Goal: Task Accomplishment & Management: Complete application form

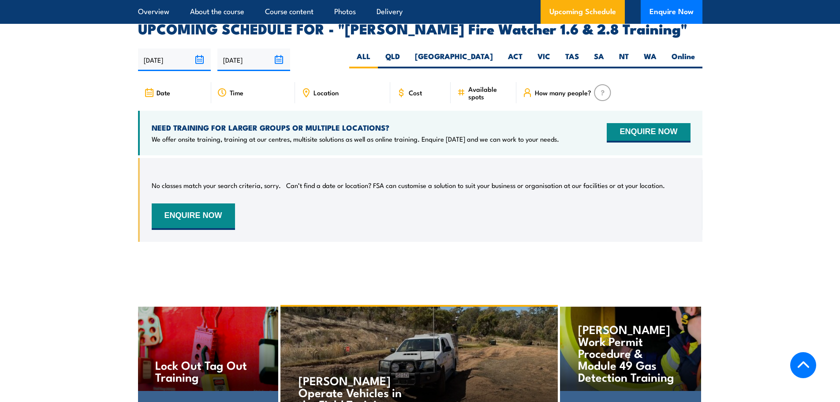
scroll to position [1279, 0]
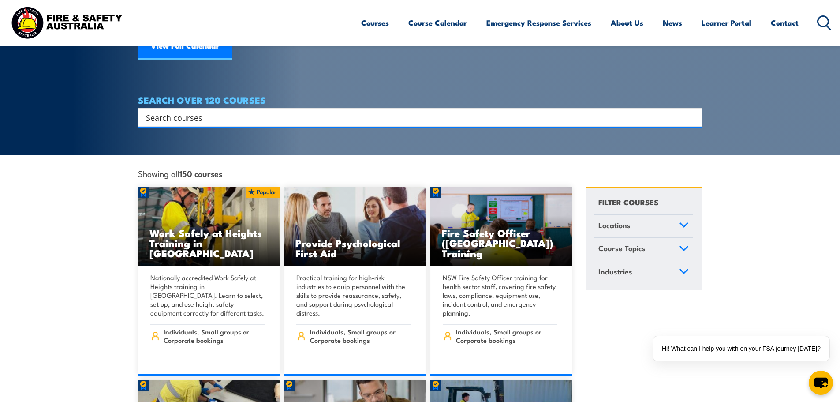
scroll to position [132, 0]
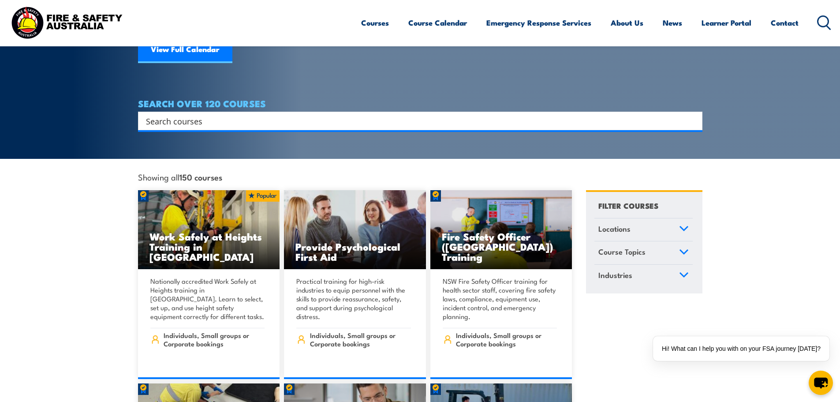
click at [203, 115] on input "Search input" at bounding box center [414, 120] width 537 height 13
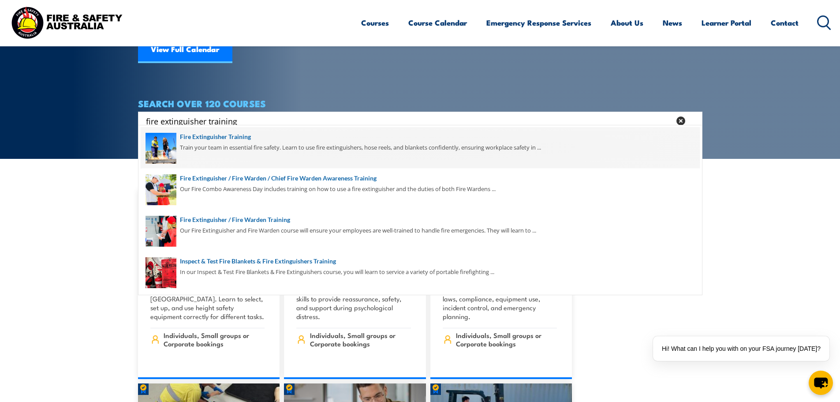
type input "fire extinguisher training"
click at [205, 136] on span at bounding box center [420, 147] width 559 height 41
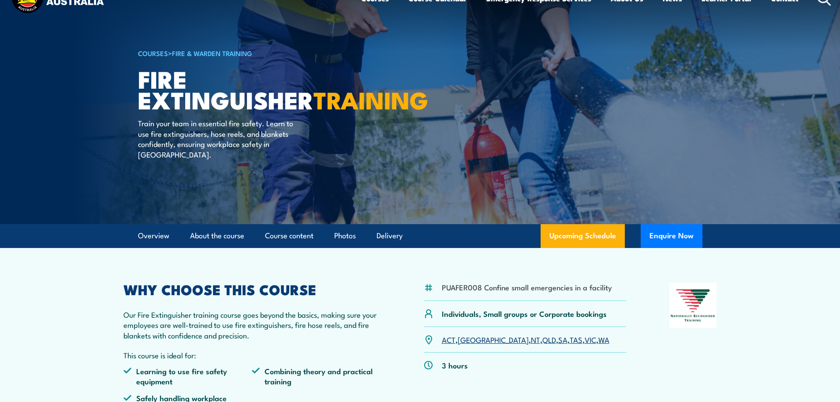
scroll to position [44, 0]
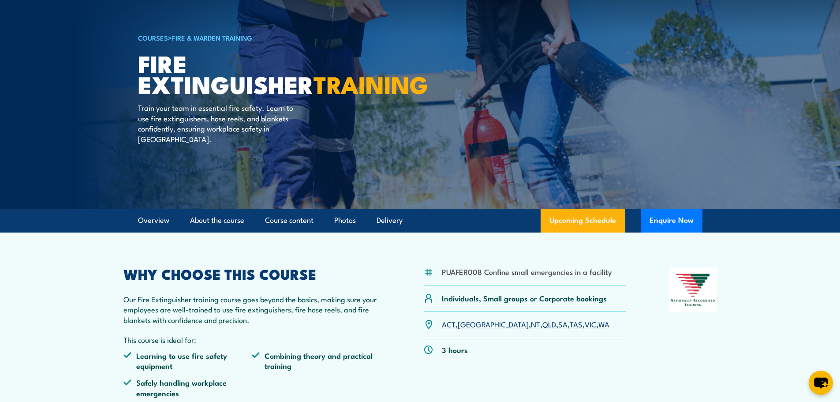
click at [543, 326] on link "QLD" at bounding box center [550, 323] width 14 height 11
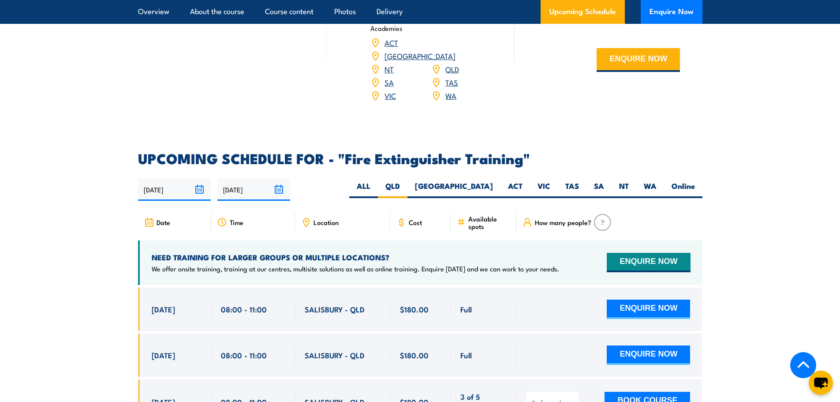
scroll to position [1367, 0]
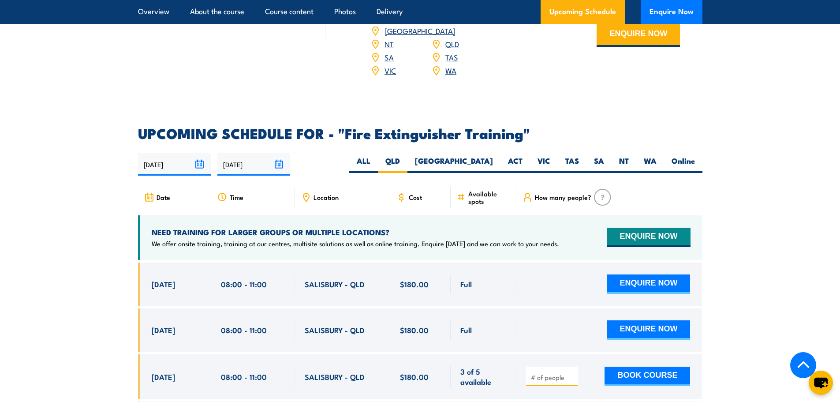
click at [417, 193] on span "Cost" at bounding box center [415, 196] width 13 height 7
click at [311, 187] on div "Location" at bounding box center [342, 197] width 95 height 21
click at [304, 192] on icon at bounding box center [306, 197] width 10 height 10
click at [413, 193] on span "Cost" at bounding box center [415, 196] width 13 height 7
click at [150, 192] on icon at bounding box center [149, 197] width 10 height 10
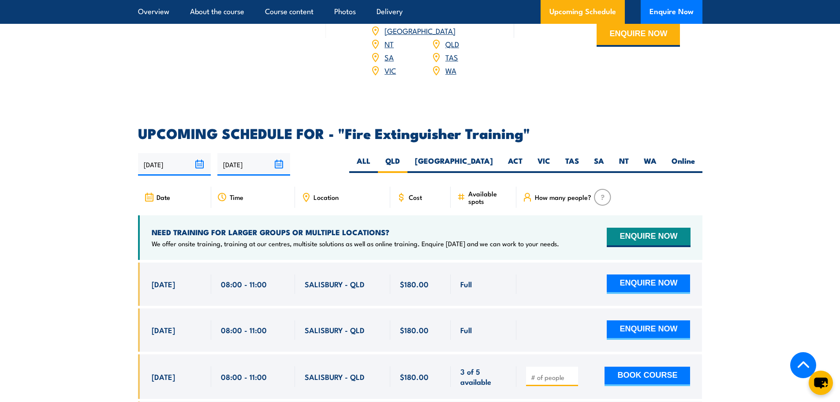
click at [160, 193] on span "Date" at bounding box center [164, 196] width 14 height 7
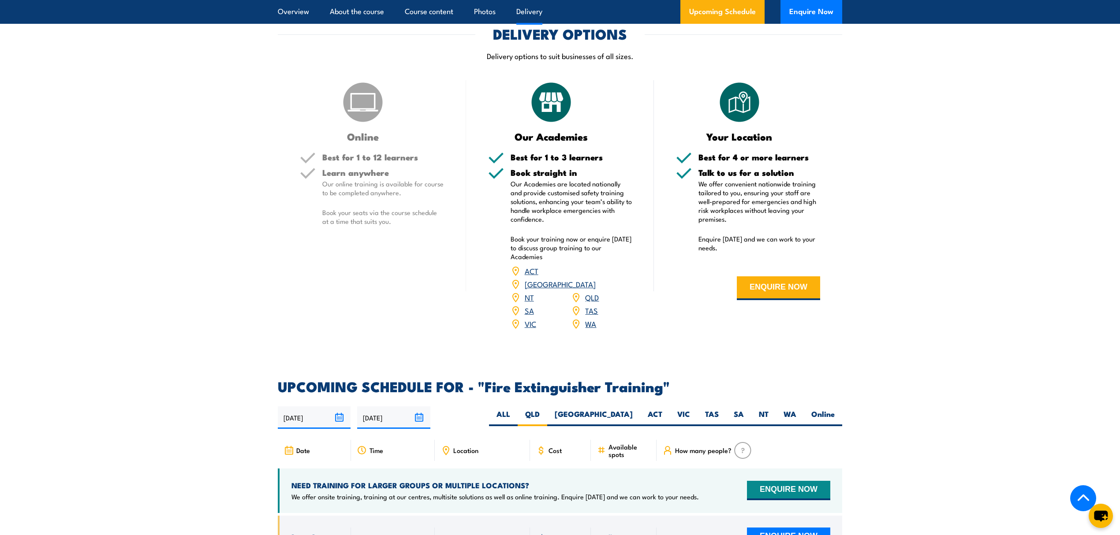
scroll to position [1102, 0]
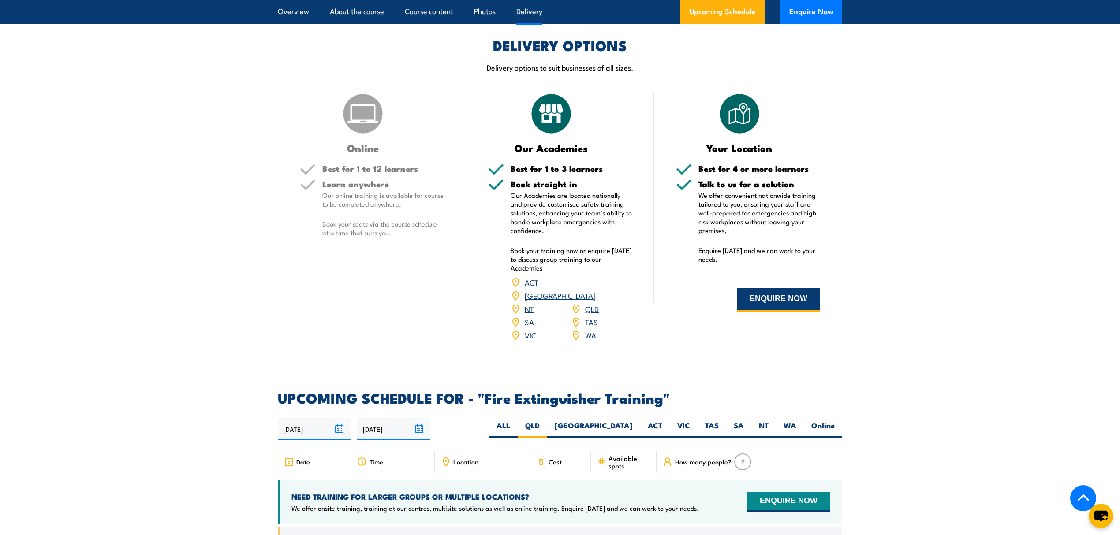
click at [790, 300] on button "ENQUIRE NOW" at bounding box center [778, 300] width 83 height 24
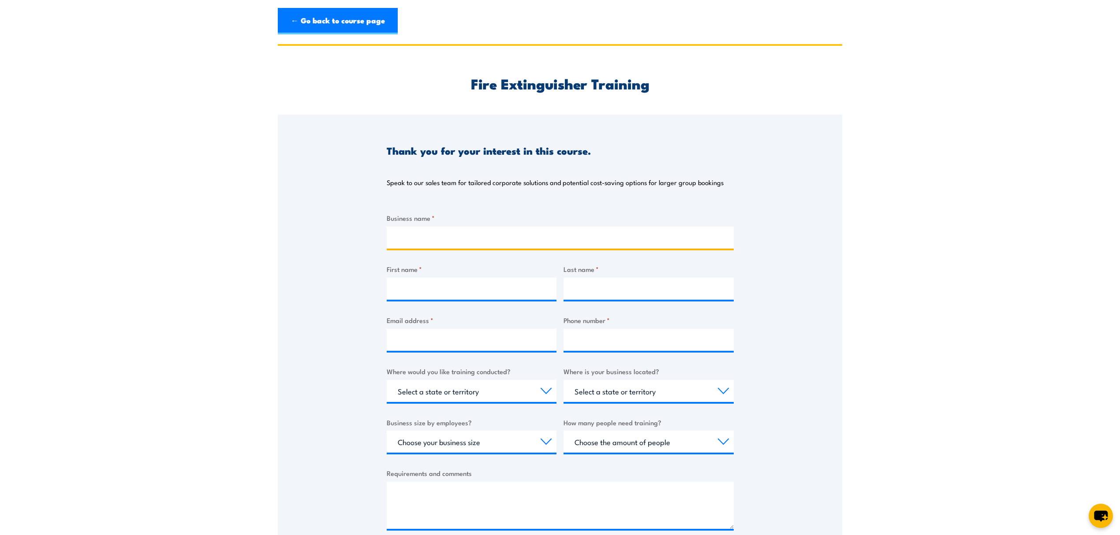
click at [423, 235] on input "Business name *" at bounding box center [560, 238] width 347 height 22
type input "[PERSON_NAME] International"
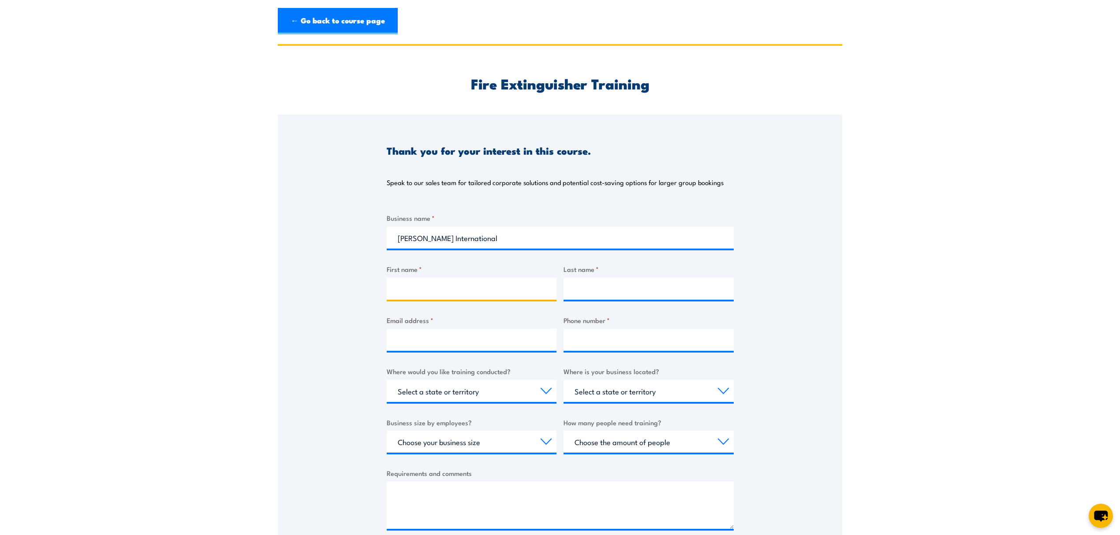
click at [489, 288] on input "First name *" at bounding box center [472, 289] width 170 height 22
type input "[PERSON_NAME]"
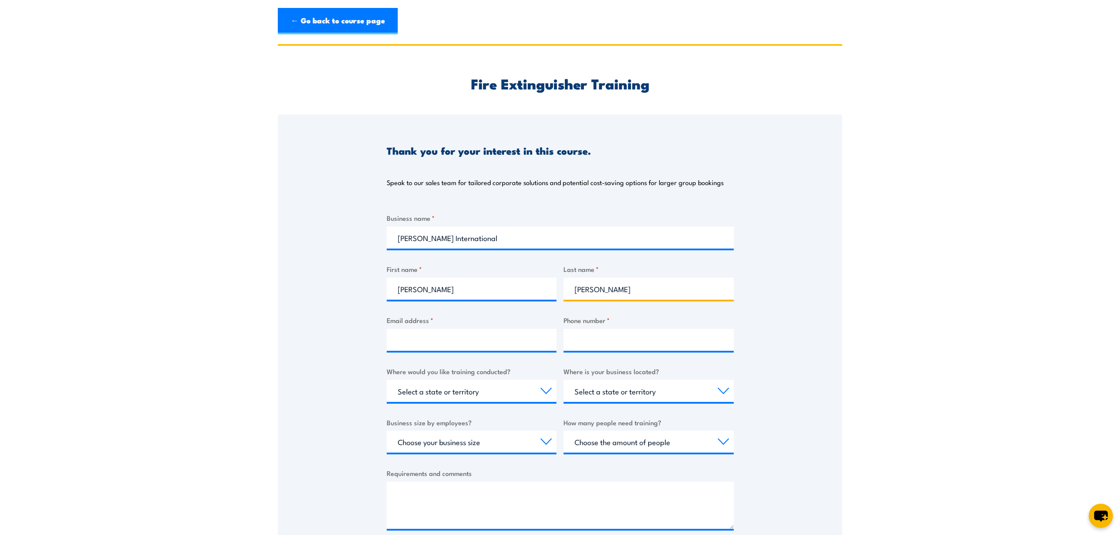
type input "[PERSON_NAME]"
click at [467, 343] on input "Email address *" at bounding box center [472, 340] width 170 height 22
type input "[PERSON_NAME][EMAIL_ADDRESS][PERSON_NAME][DOMAIN_NAME]"
type input "0419353525"
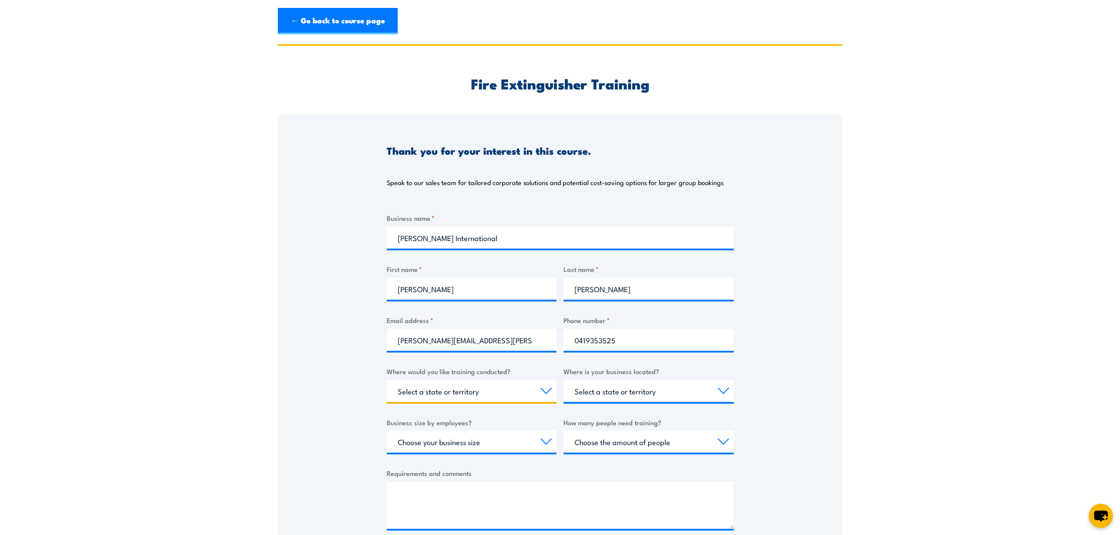
click at [540, 389] on select "Select a state or territory Nationally - multiple locations [GEOGRAPHIC_DATA] […" at bounding box center [472, 391] width 170 height 22
select select "QLD"
click at [387, 380] on select "Select a state or territory Nationally - multiple locations [GEOGRAPHIC_DATA] […" at bounding box center [472, 391] width 170 height 22
click at [674, 394] on select "Select a state or territory [GEOGRAPHIC_DATA] [GEOGRAPHIC_DATA] [GEOGRAPHIC_DAT…" at bounding box center [649, 391] width 170 height 22
select select "QLD"
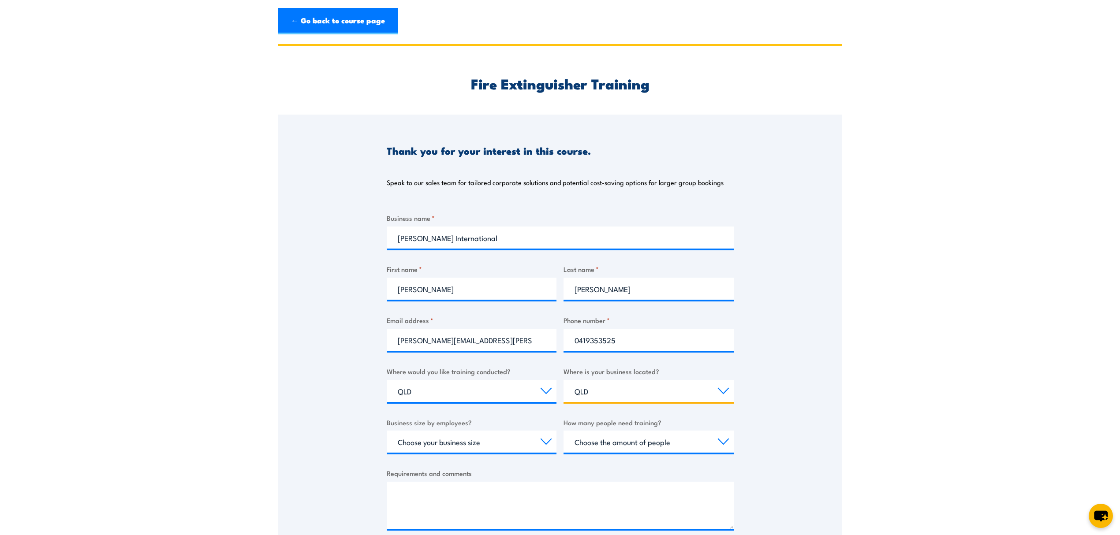
click at [564, 380] on select "Select a state or territory [GEOGRAPHIC_DATA] [GEOGRAPHIC_DATA] [GEOGRAPHIC_DAT…" at bounding box center [649, 391] width 170 height 22
click at [549, 390] on select "Select a state or territory Nationally - multiple locations [GEOGRAPHIC_DATA] […" at bounding box center [472, 391] width 170 height 22
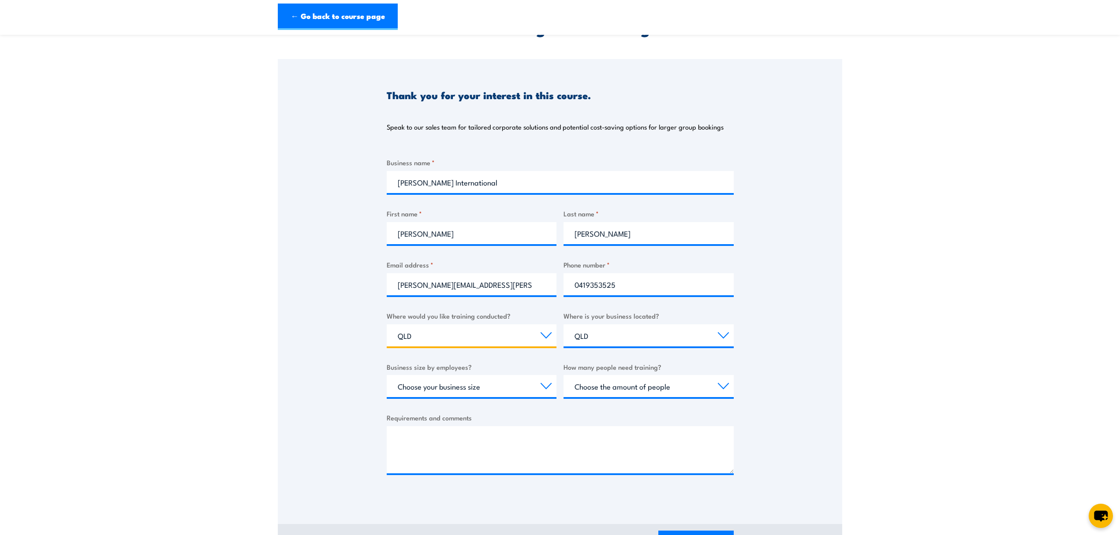
scroll to position [59, 0]
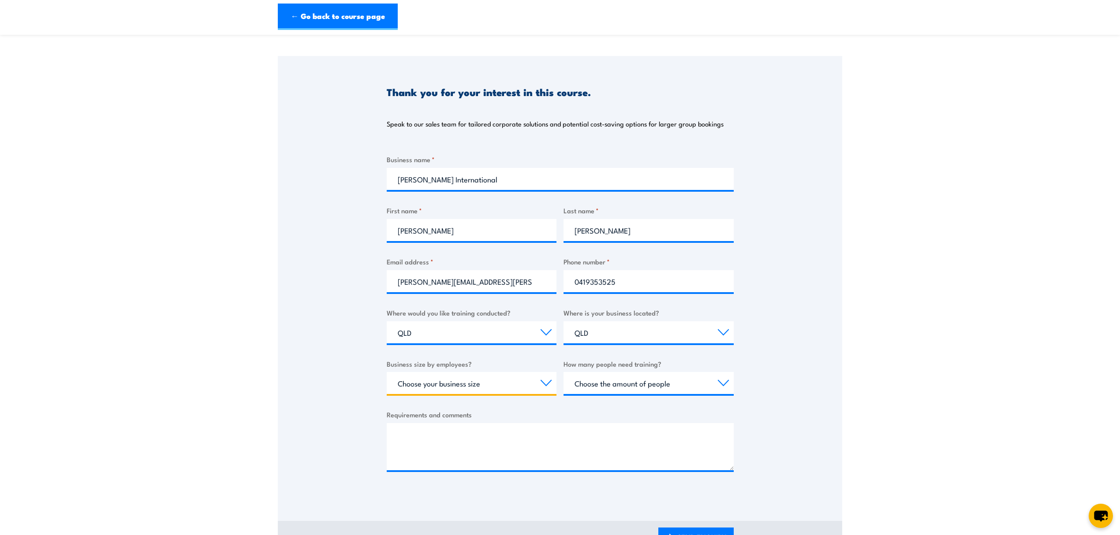
click at [475, 388] on select "Choose your business size 1 to 19 20 to 199 200+" at bounding box center [472, 383] width 170 height 22
select select "200+"
click at [387, 372] on select "Choose your business size 1 to 19 20 to 199 200+" at bounding box center [472, 383] width 170 height 22
click at [643, 385] on select "Choose the amount of people 1 to 4 5 to 19 20+" at bounding box center [649, 383] width 170 height 22
select select "5 to 19"
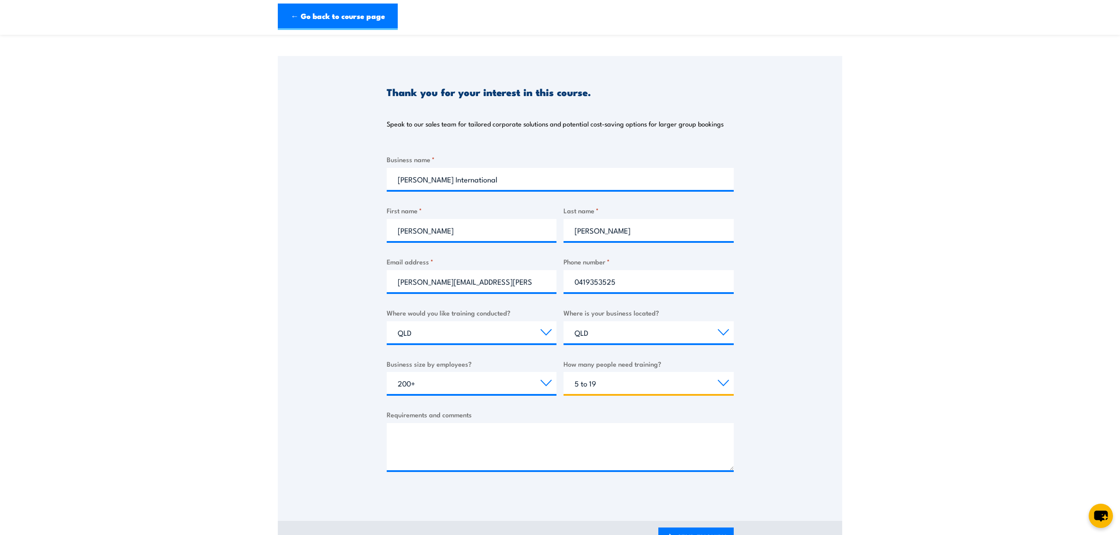
click at [564, 372] on select "Choose the amount of people 1 to 4 5 to 19 20+" at bounding box center [649, 383] width 170 height 22
click at [501, 443] on textarea "Requirements and comments" at bounding box center [560, 446] width 347 height 47
type textarea "A"
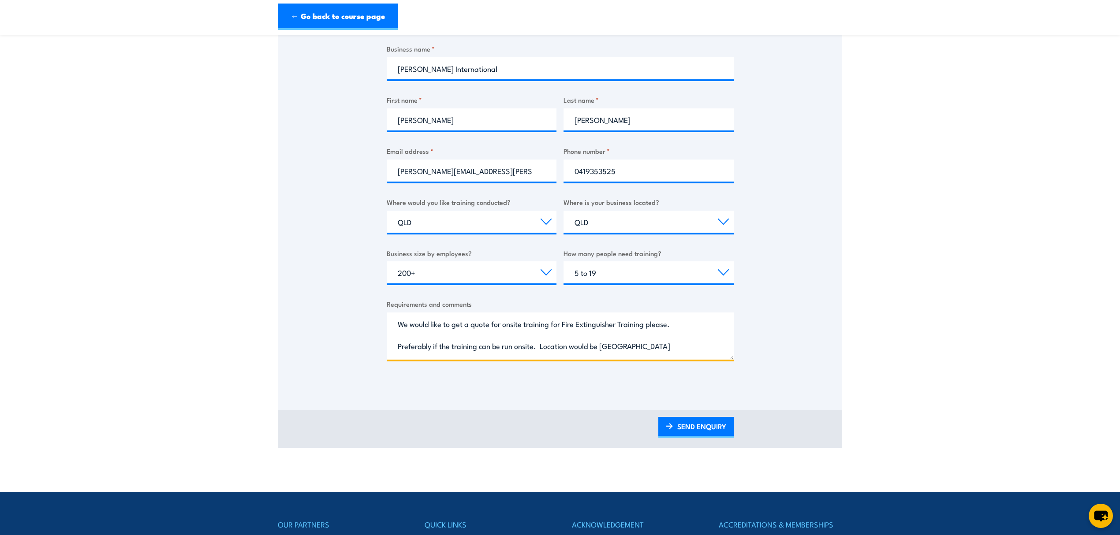
scroll to position [176, 0]
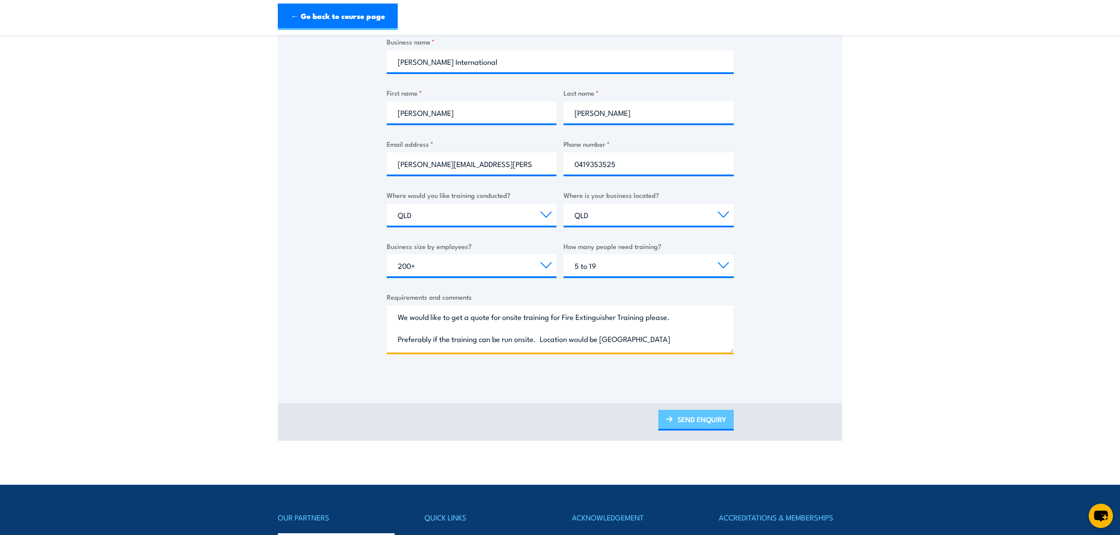
type textarea "We would like to get a quote for onsite training for Fire Extinguisher Training…"
click at [707, 417] on link "SEND ENQUIRY" at bounding box center [696, 420] width 75 height 21
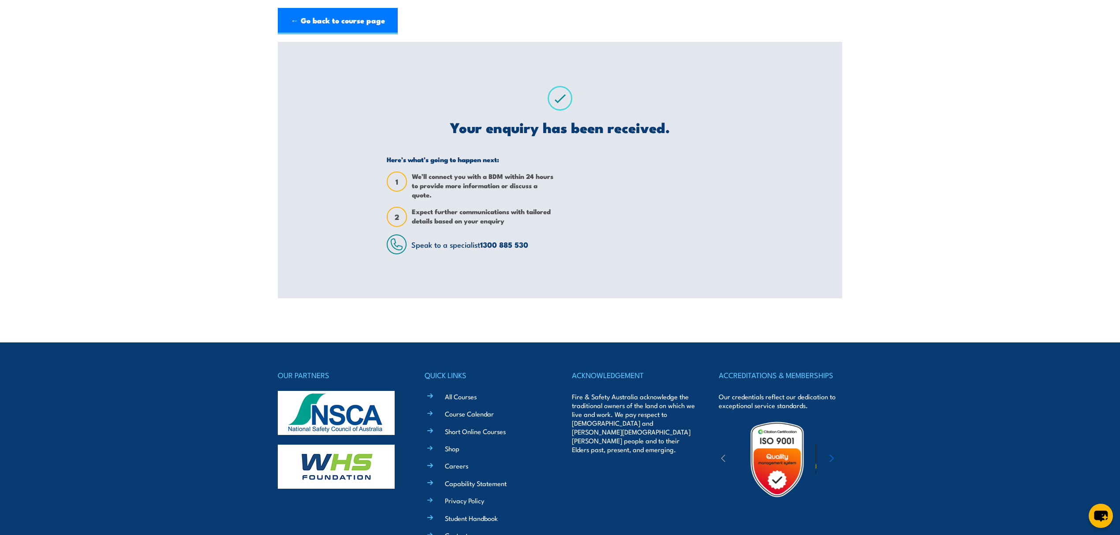
scroll to position [0, 0]
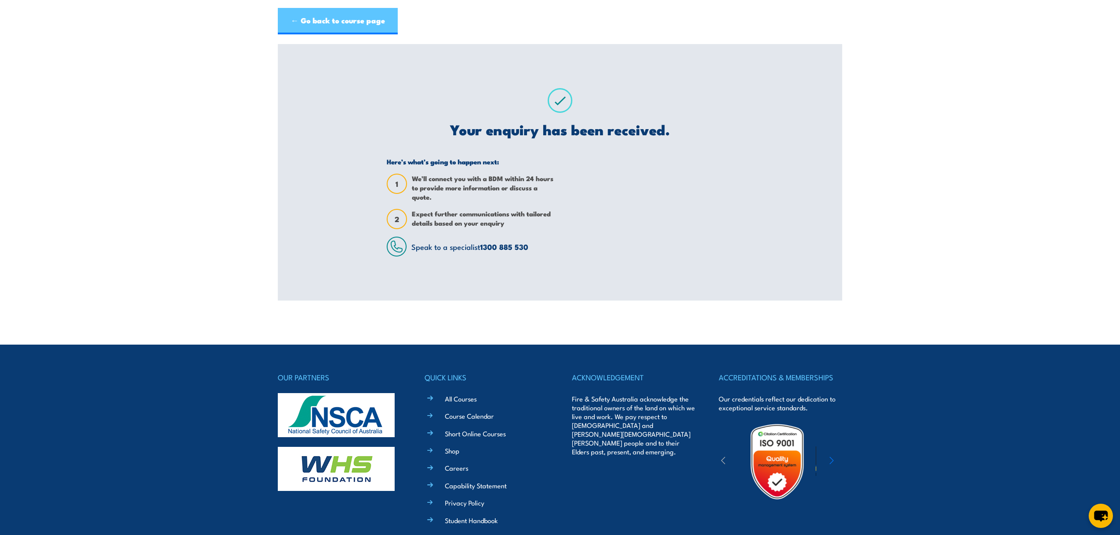
click at [318, 20] on link "← Go back to course page" at bounding box center [338, 21] width 120 height 26
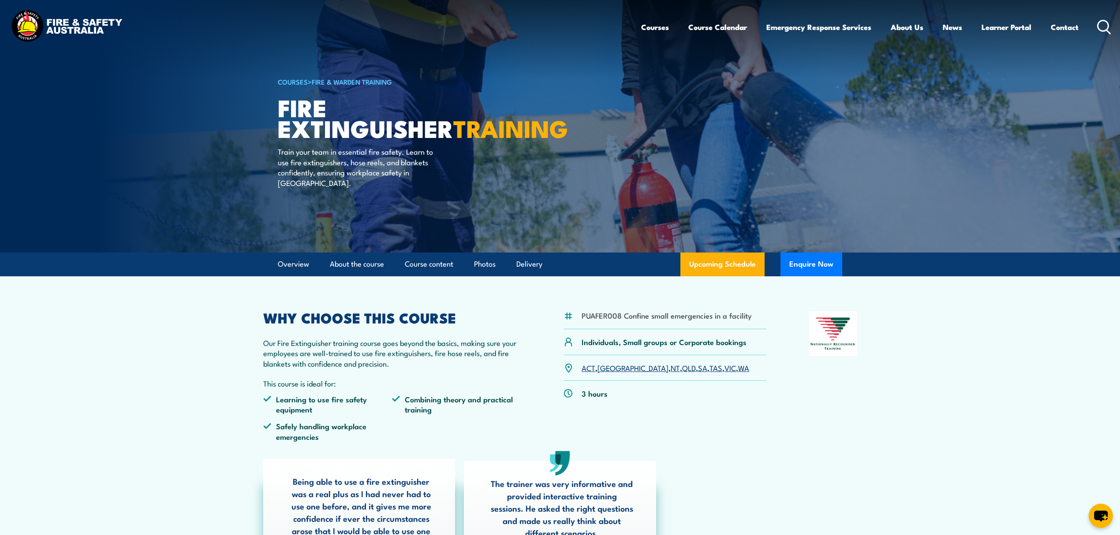
click at [682, 368] on link "QLD" at bounding box center [689, 368] width 14 height 11
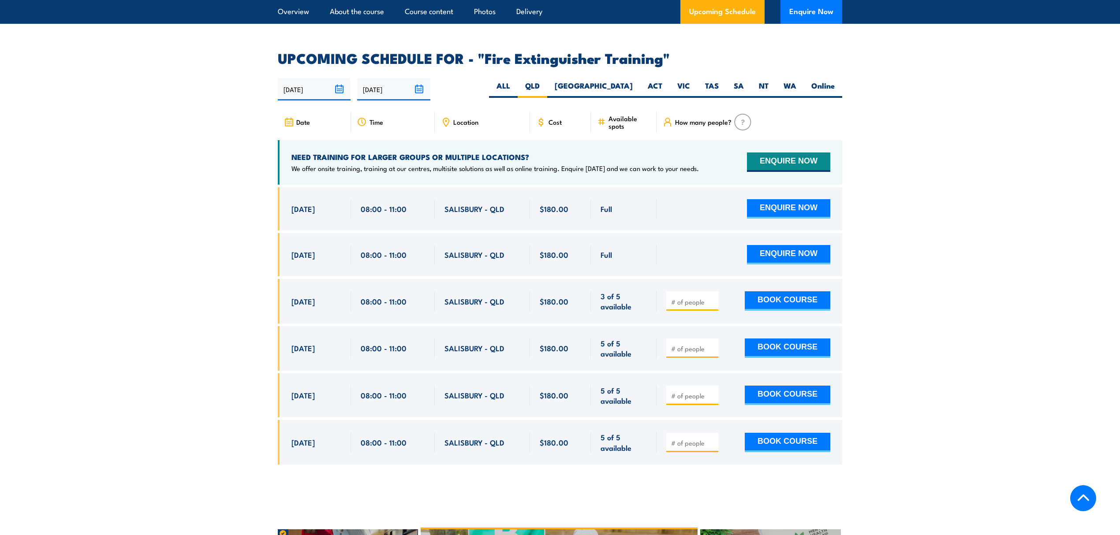
scroll to position [1421, 0]
